Goal: Information Seeking & Learning: Learn about a topic

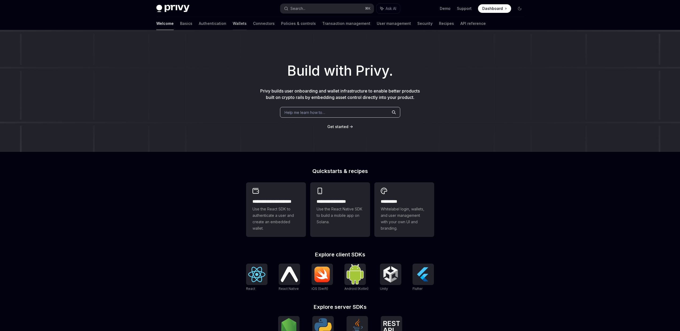
click at [233, 25] on link "Wallets" at bounding box center [240, 23] width 14 height 13
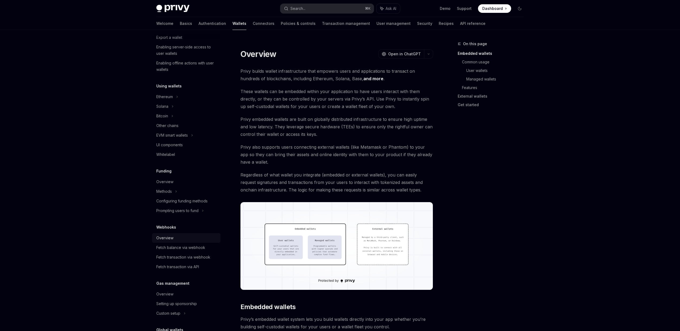
scroll to position [43, 0]
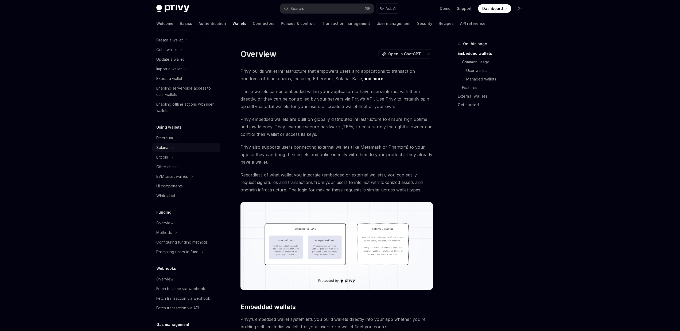
click at [172, 147] on icon at bounding box center [172, 148] width 1 height 2
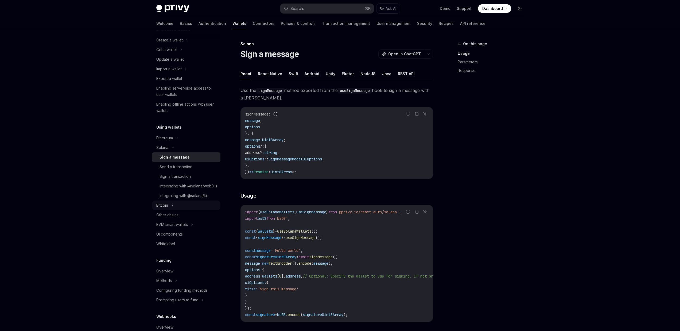
click at [189, 207] on div "Bitcoin" at bounding box center [186, 205] width 68 height 10
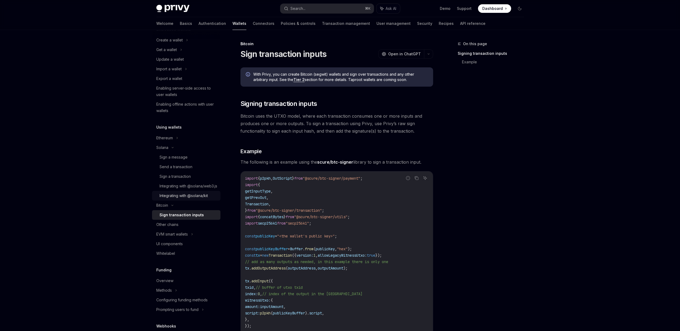
click at [189, 199] on div "Integrating with @solana/kit" at bounding box center [183, 195] width 48 height 6
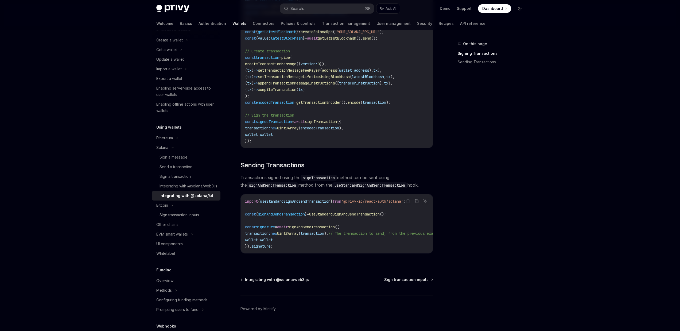
scroll to position [342, 0]
click at [200, 175] on div "Sign a transaction" at bounding box center [188, 176] width 58 height 6
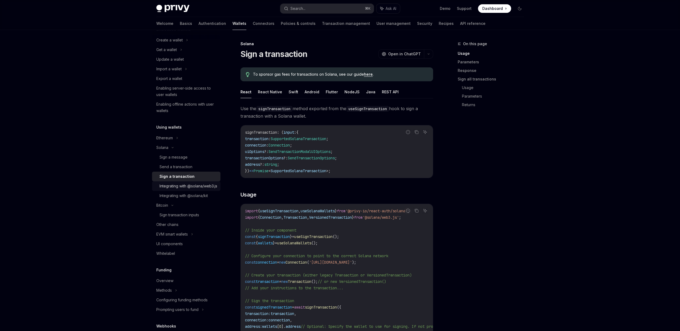
click at [194, 189] on div "Integrating with @solana/web3.js" at bounding box center [188, 186] width 58 height 6
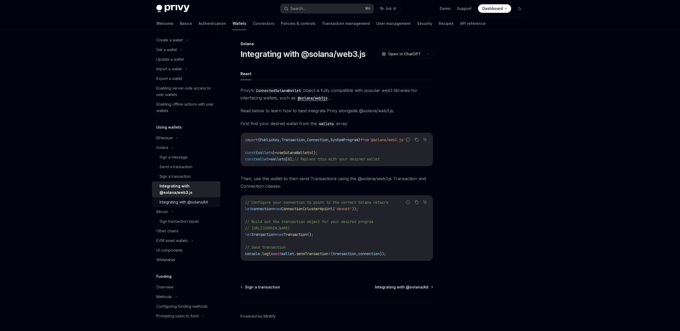
click at [194, 203] on div "Integrating with @solana/kit" at bounding box center [183, 202] width 48 height 6
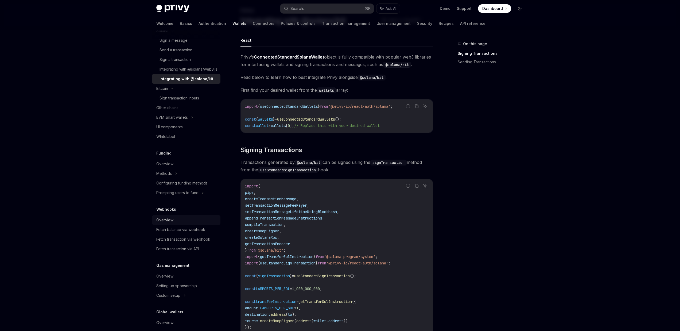
scroll to position [171, 0]
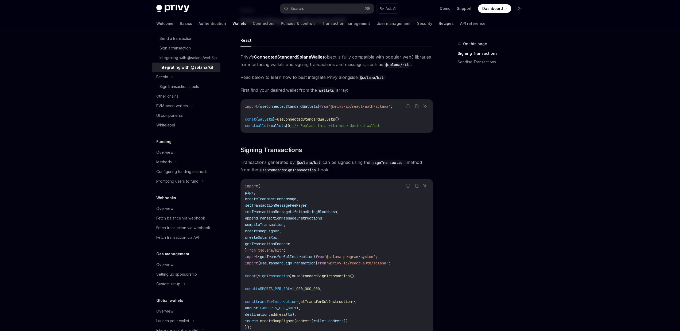
click at [439, 24] on link "Recipes" at bounding box center [446, 23] width 15 height 13
type textarea "*"
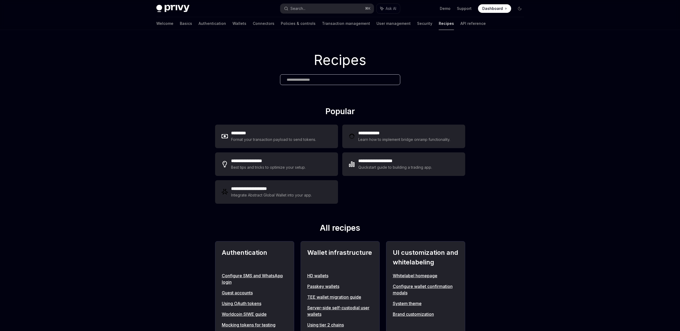
click at [293, 76] on div at bounding box center [340, 79] width 120 height 11
click at [296, 83] on div at bounding box center [340, 79] width 120 height 11
click at [295, 81] on input "text" at bounding box center [340, 80] width 107 height 6
type input "*"
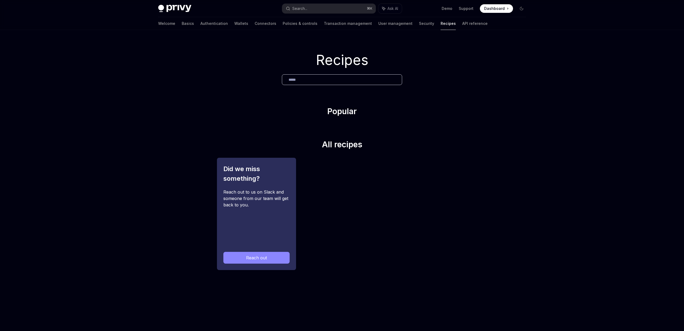
type input "******"
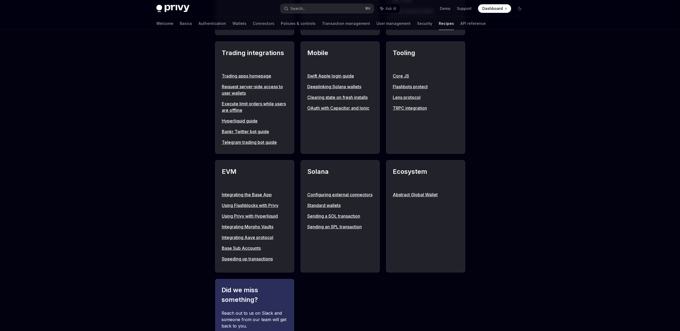
scroll to position [470, 0]
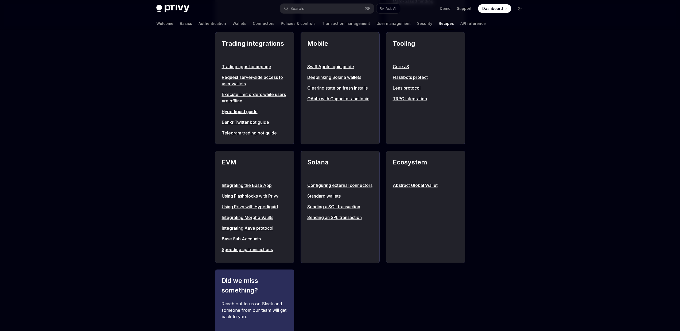
click at [324, 199] on link "Standard wallets" at bounding box center [340, 196] width 66 height 6
type textarea "*"
